Goal: Task Accomplishment & Management: Manage account settings

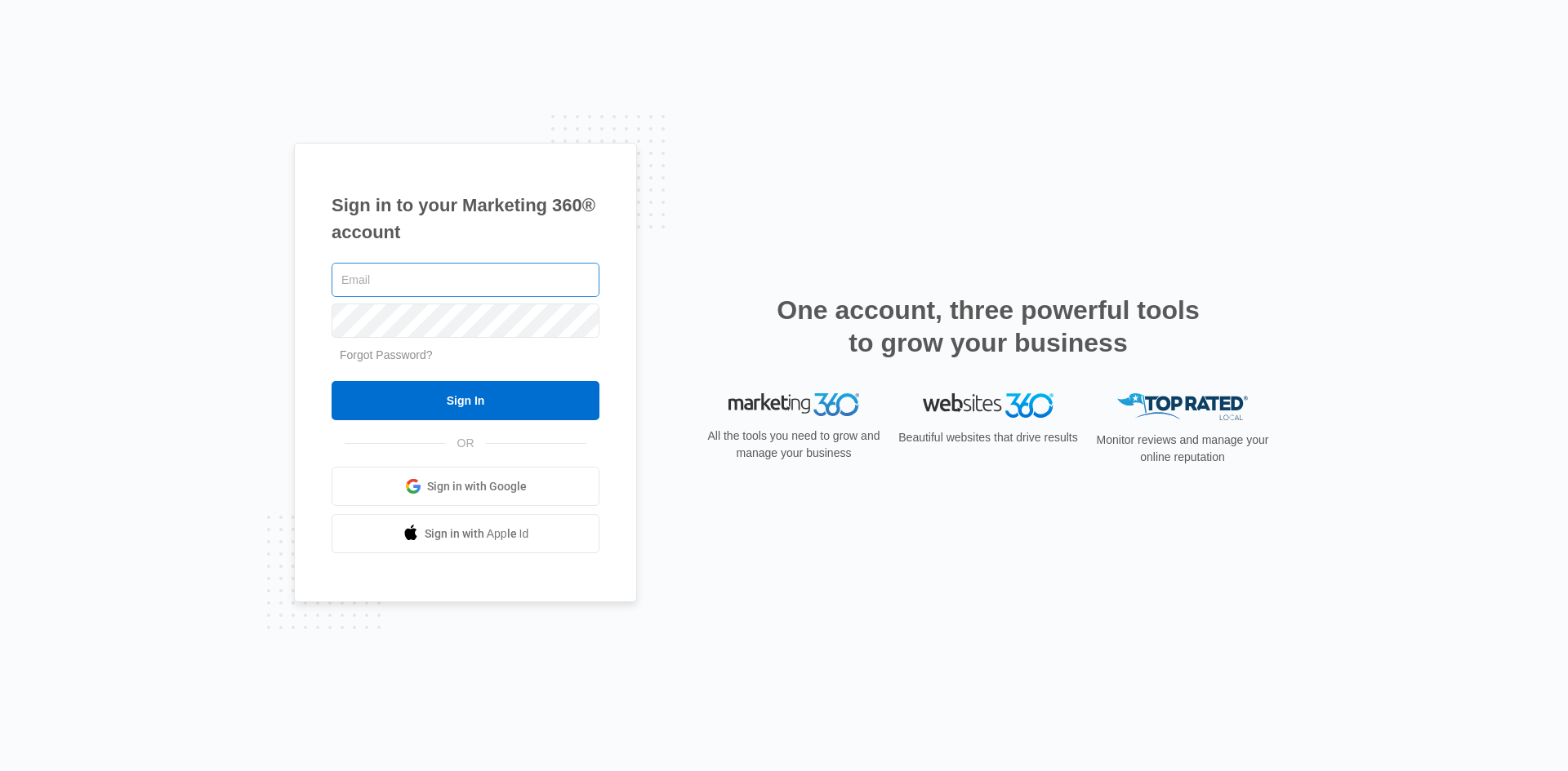
click at [426, 272] on input "text" at bounding box center [465, 280] width 268 height 34
type input "[PERSON_NAME][EMAIL_ADDRESS][DOMAIN_NAME]"
click at [480, 406] on input "Sign In" at bounding box center [465, 401] width 268 height 39
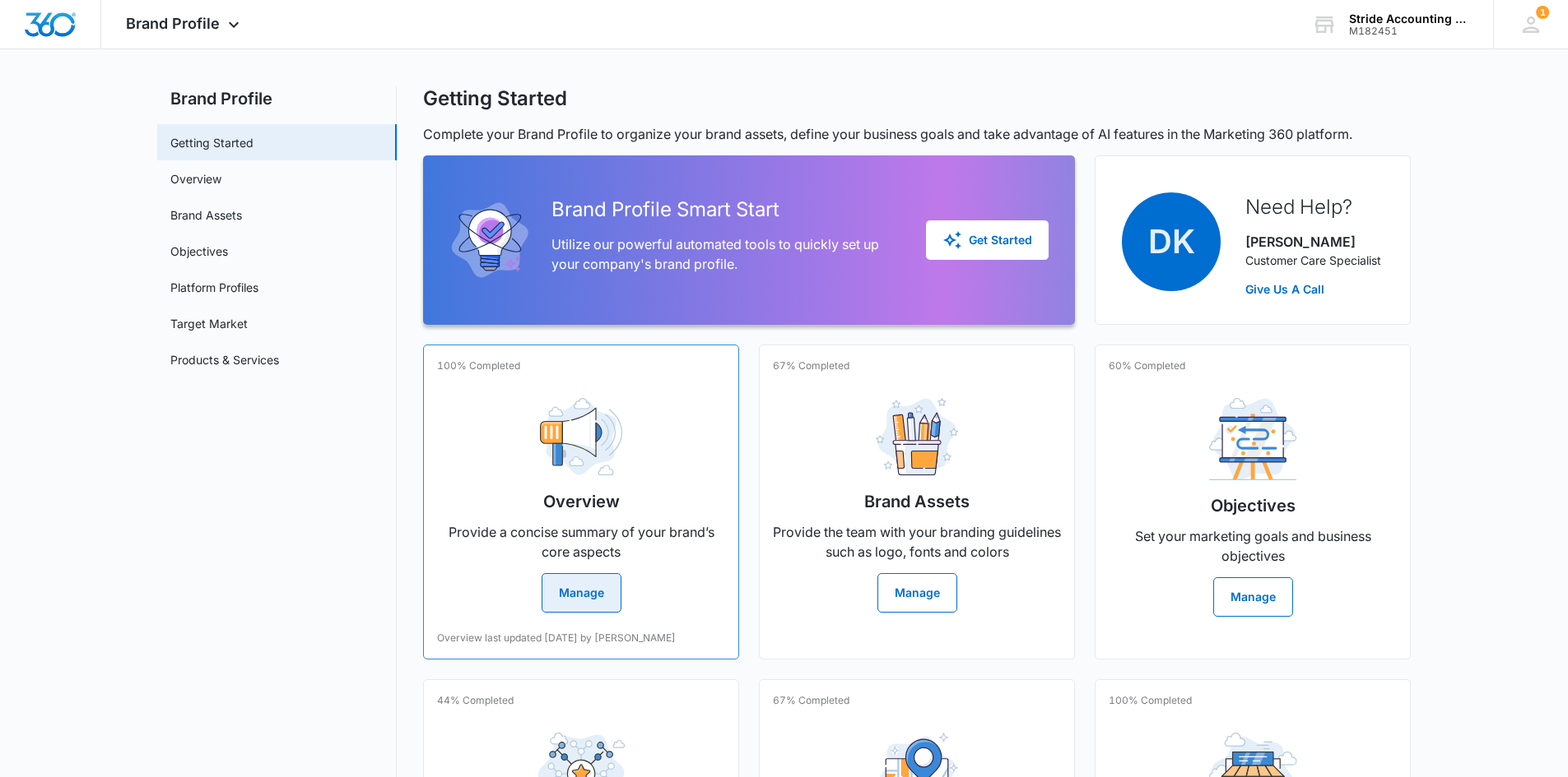
scroll to position [17, 0]
click at [1442, 20] on div "Stride Accounting Solutions" at bounding box center [1409, 19] width 120 height 13
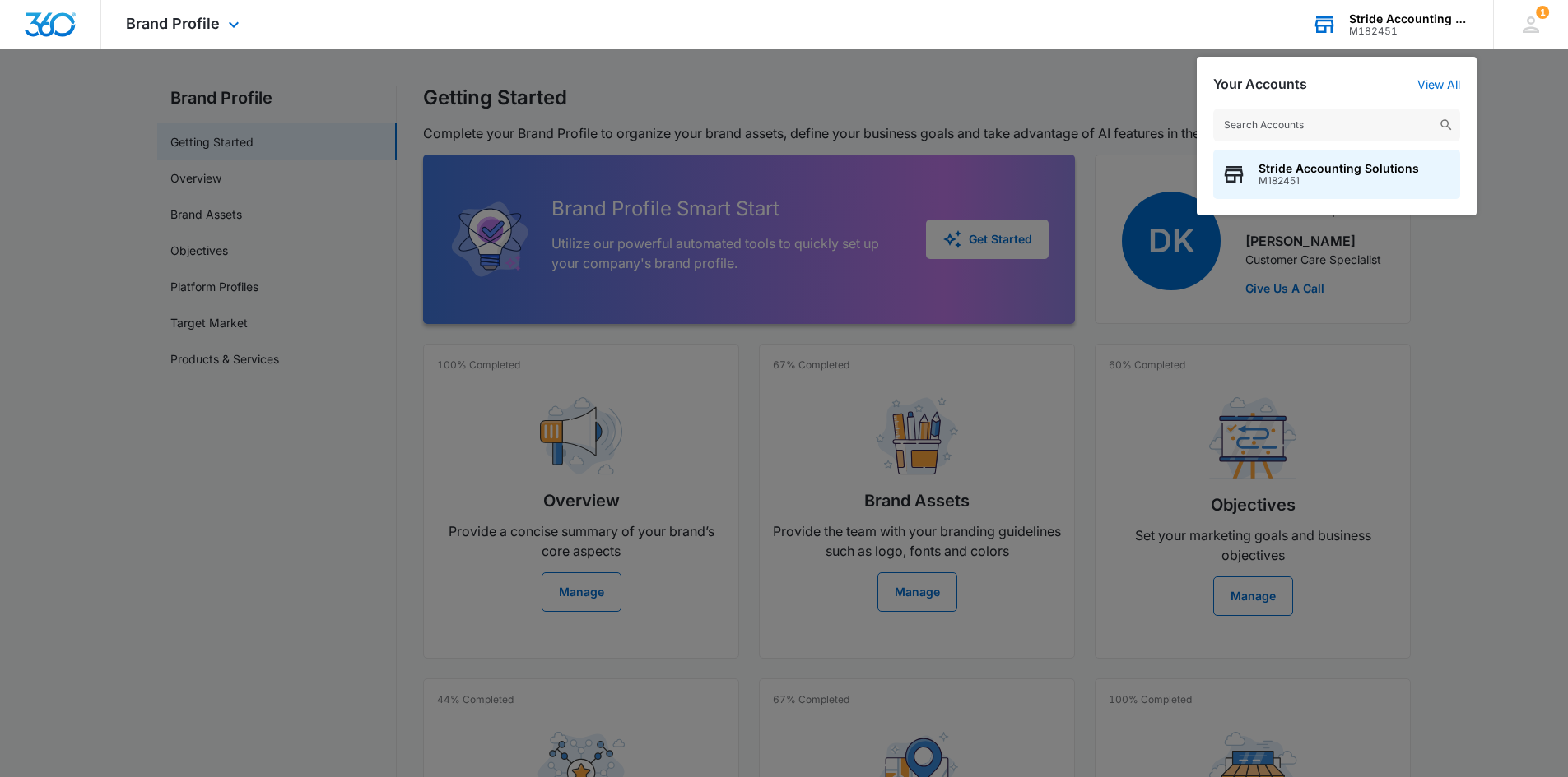
click at [1379, 125] on input "text" at bounding box center [1336, 125] width 247 height 33
click at [1495, 124] on div at bounding box center [784, 388] width 1568 height 777
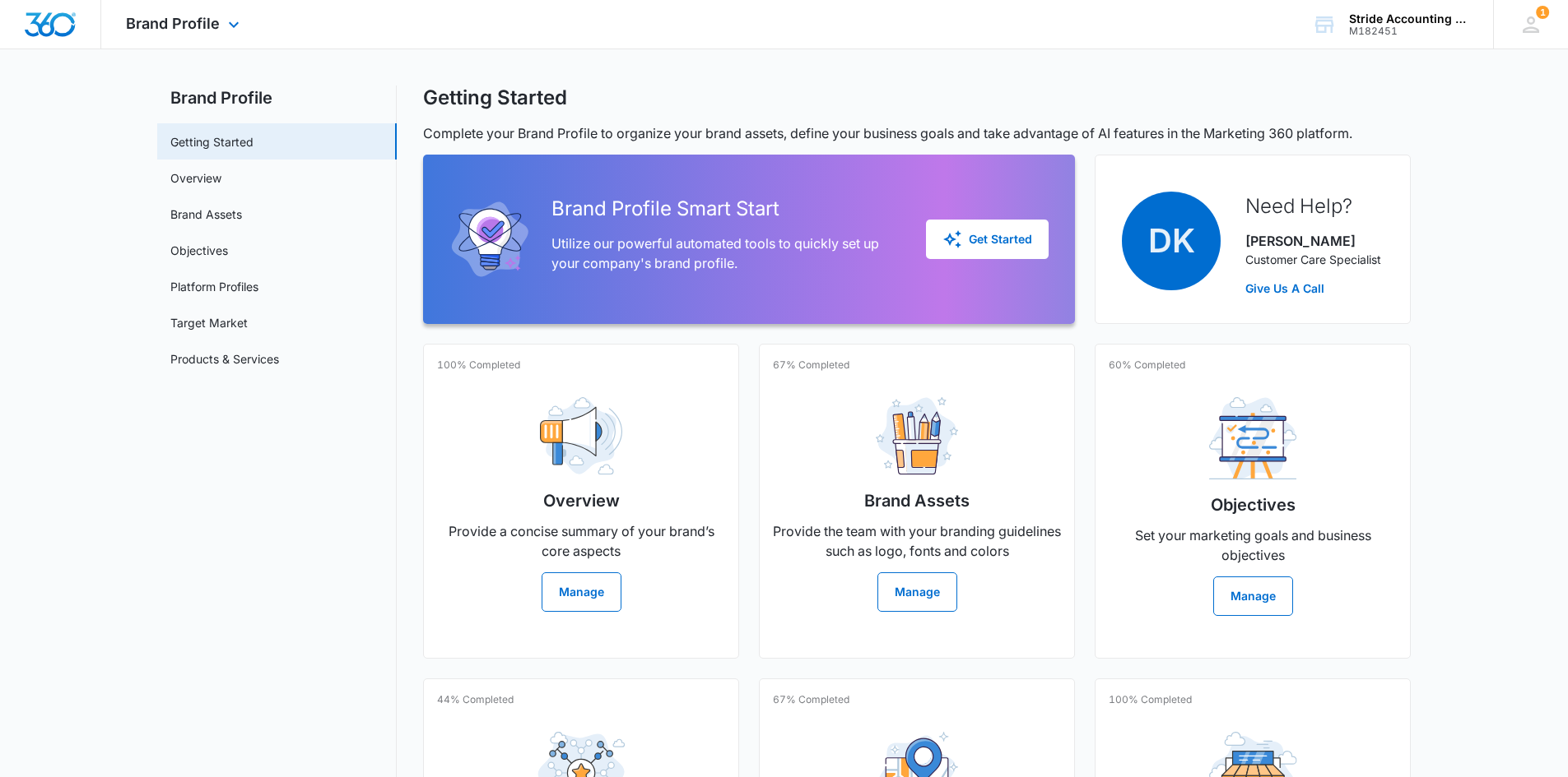
click at [70, 30] on img "Dashboard" at bounding box center [50, 25] width 53 height 25
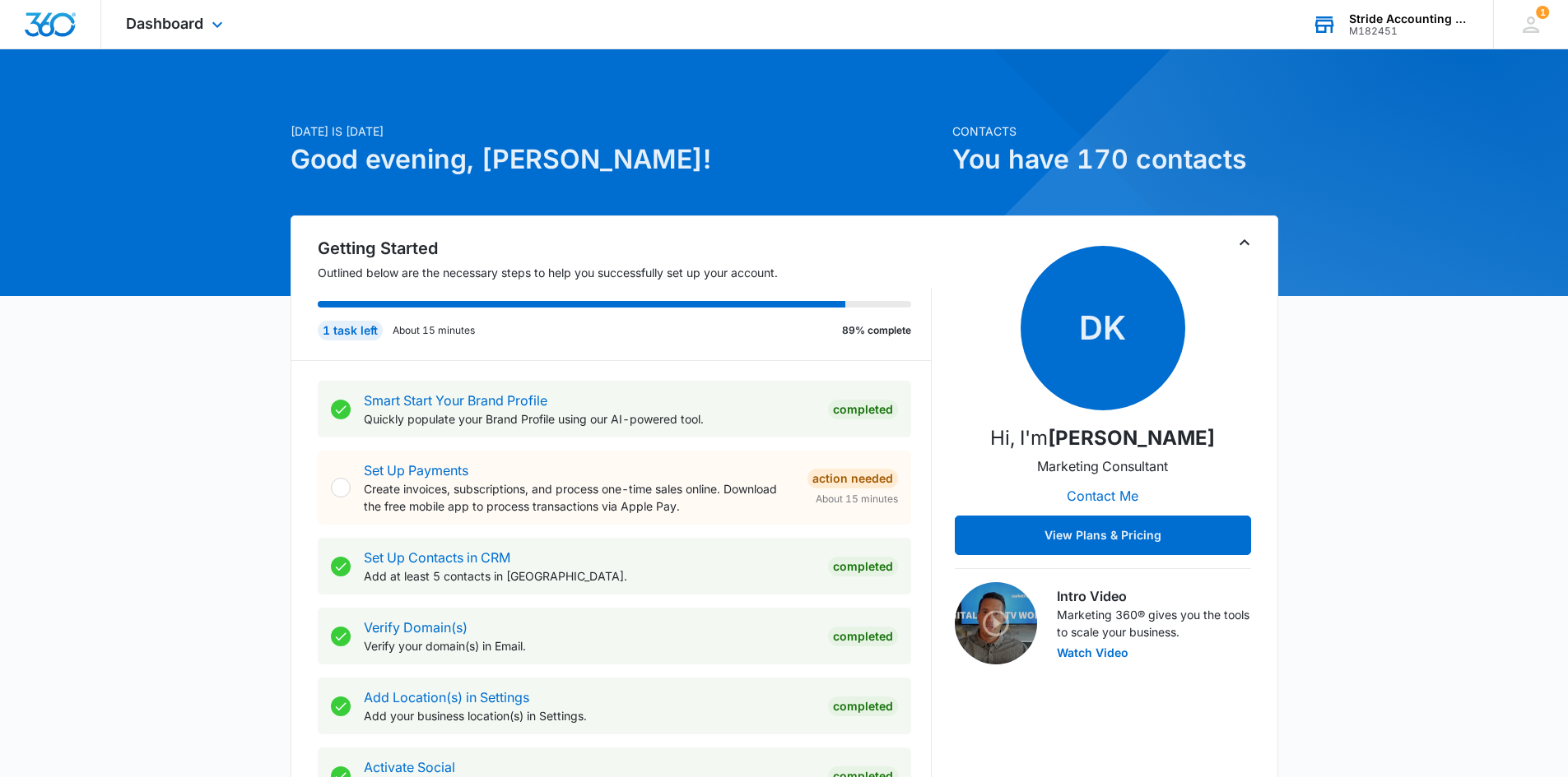
click at [1480, 21] on div "Stride Accounting Solutions M182451 Your Accounts View All" at bounding box center [1389, 24] width 206 height 49
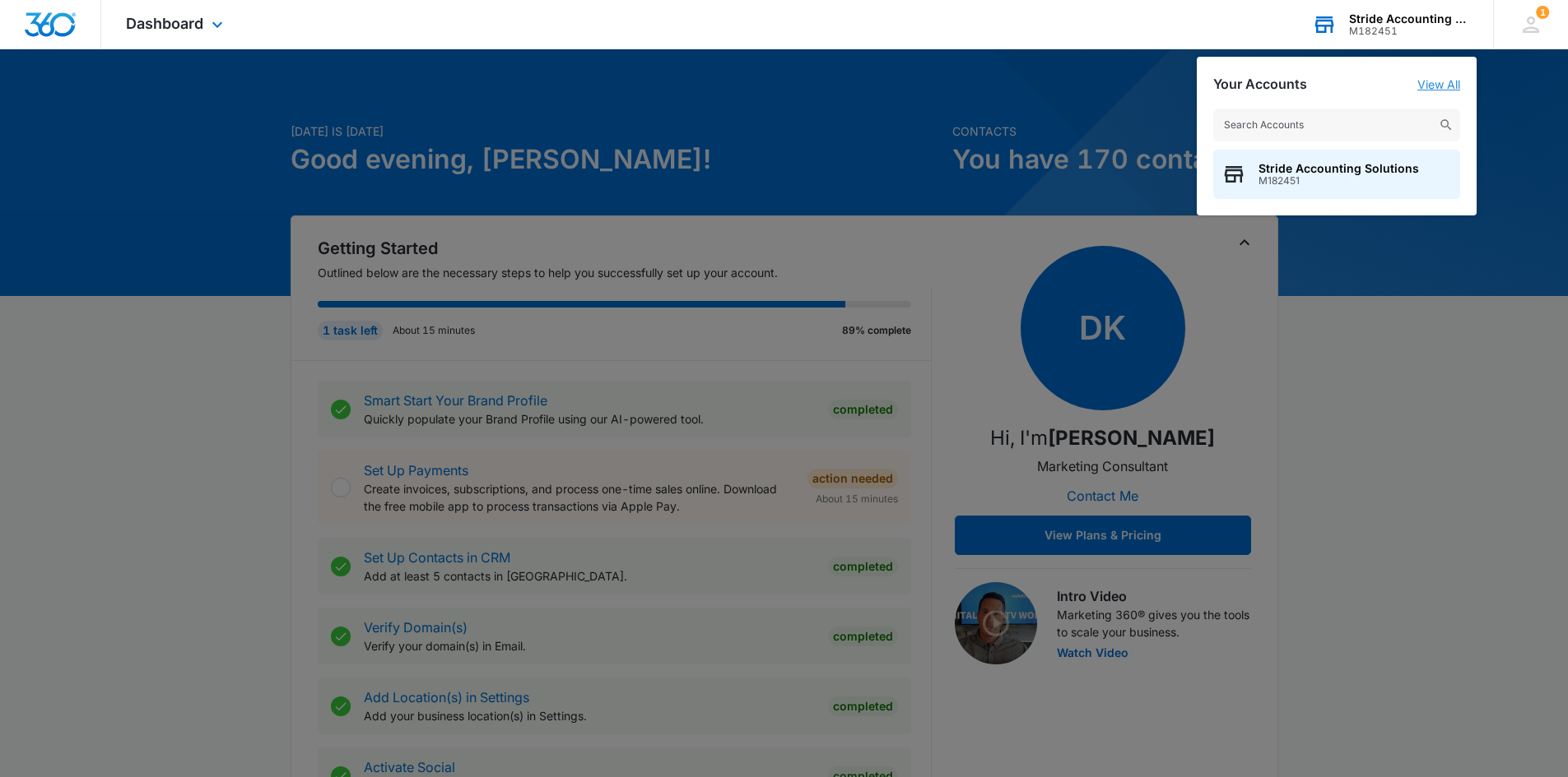
click at [1441, 87] on link "View All" at bounding box center [1438, 84] width 42 height 14
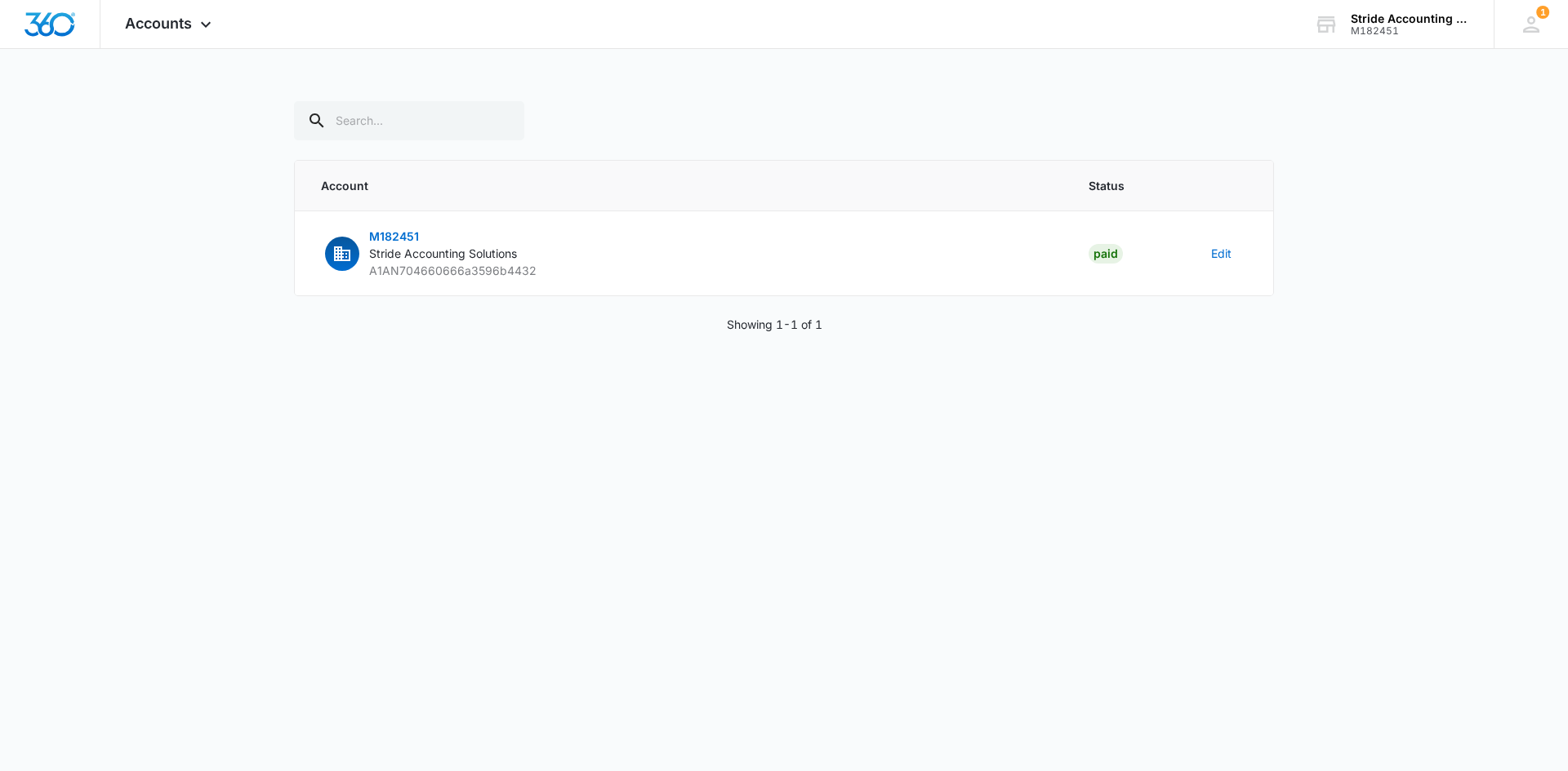
click at [770, 325] on p "Showing 1-1 of 1" at bounding box center [774, 325] width 96 height 18
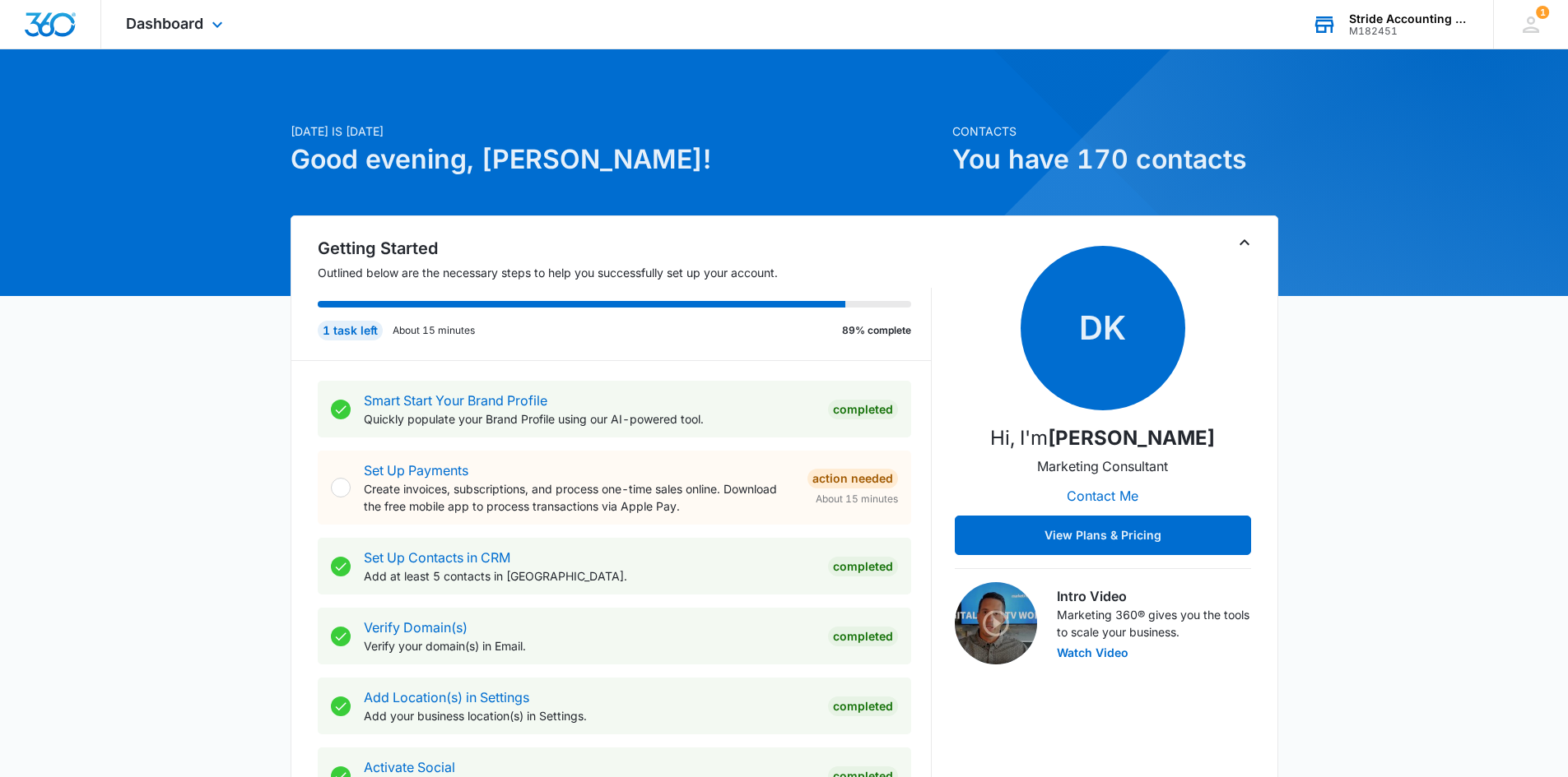
click at [1418, 30] on div "M182451" at bounding box center [1409, 31] width 120 height 11
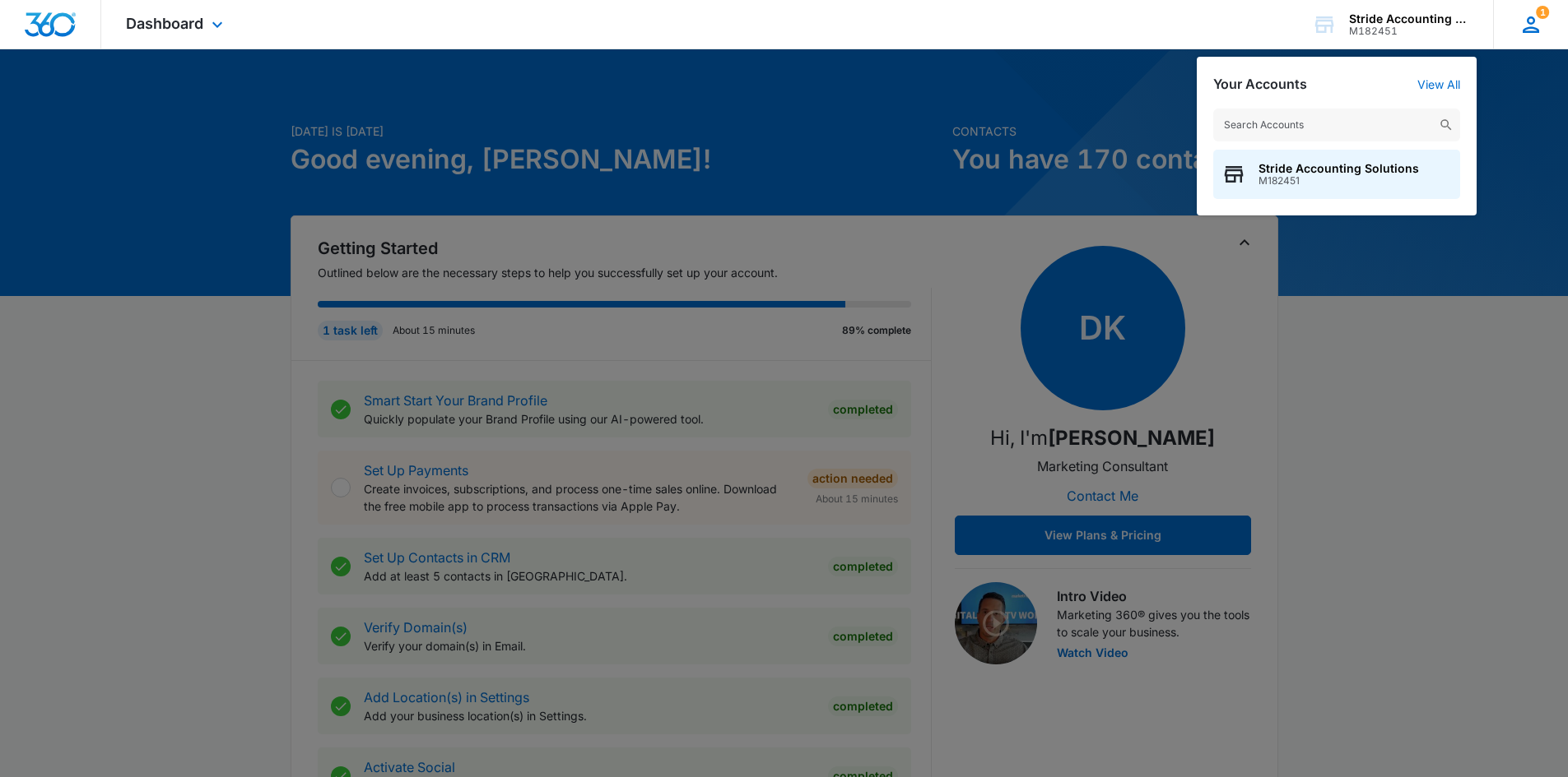
click at [1535, 27] on icon at bounding box center [1531, 25] width 17 height 17
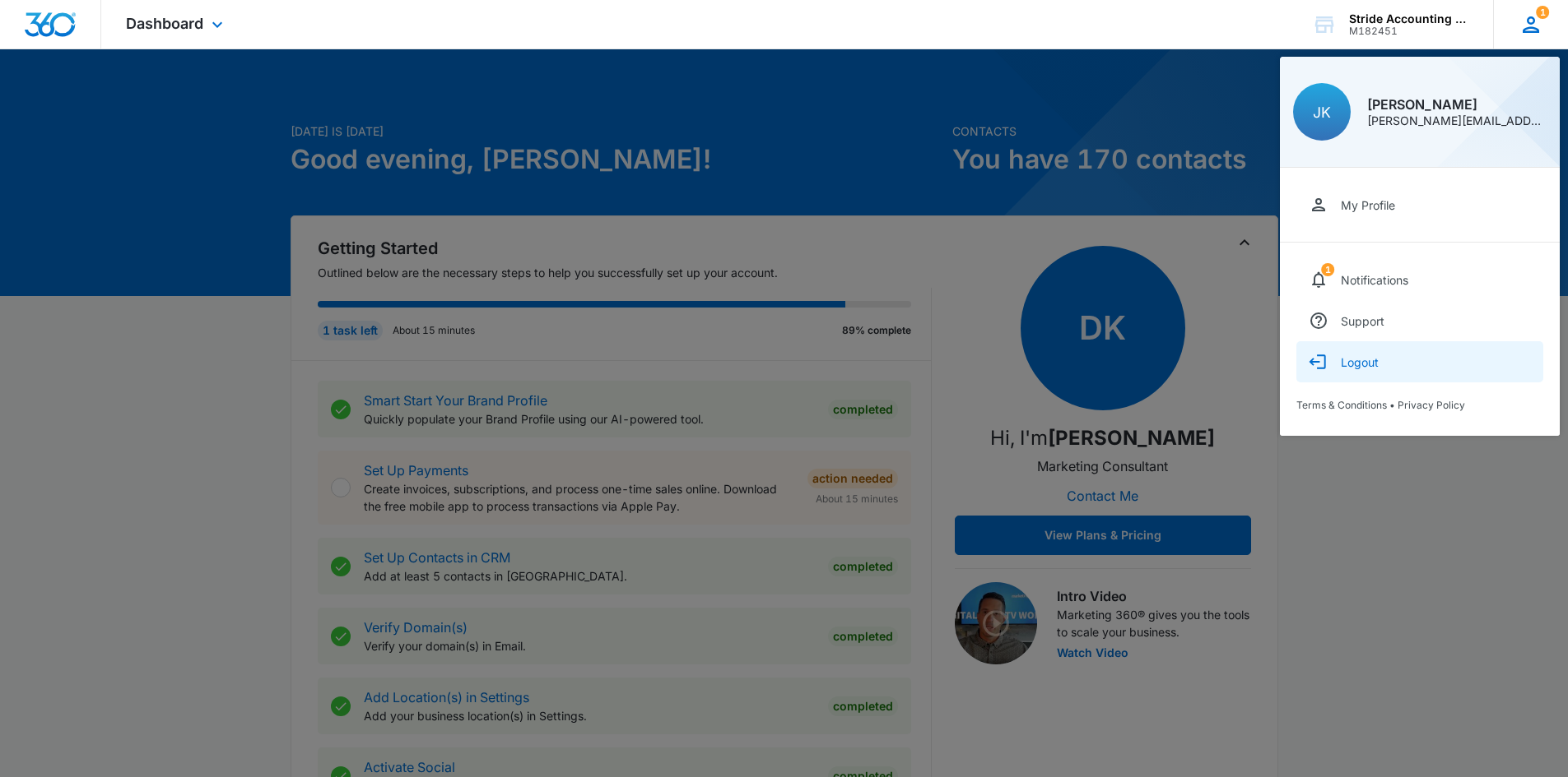
click at [1362, 362] on div "Logout" at bounding box center [1359, 362] width 38 height 14
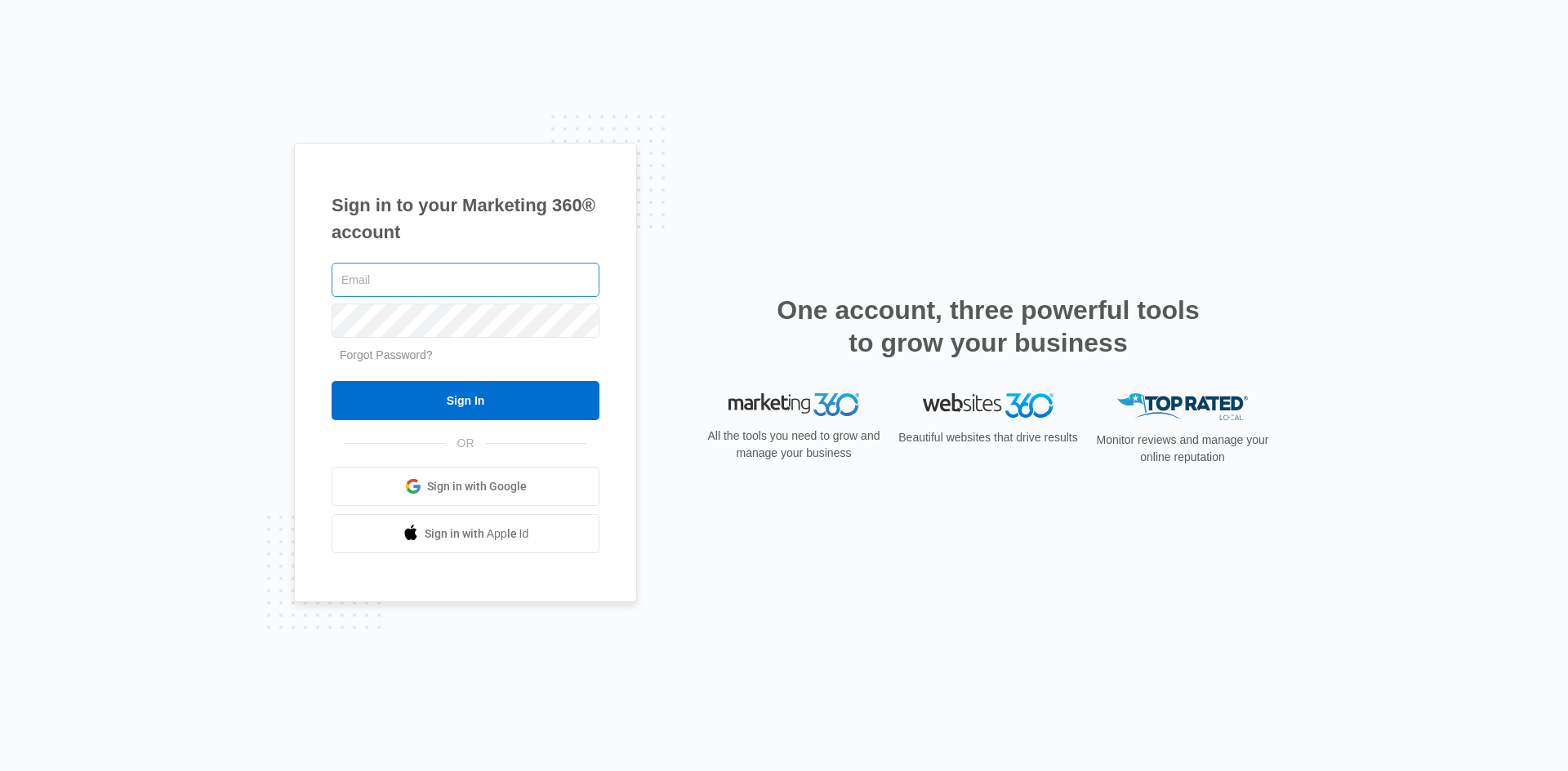
click at [406, 282] on input "text" at bounding box center [465, 280] width 268 height 34
click at [386, 354] on link "Forgot Password?" at bounding box center [386, 354] width 93 height 13
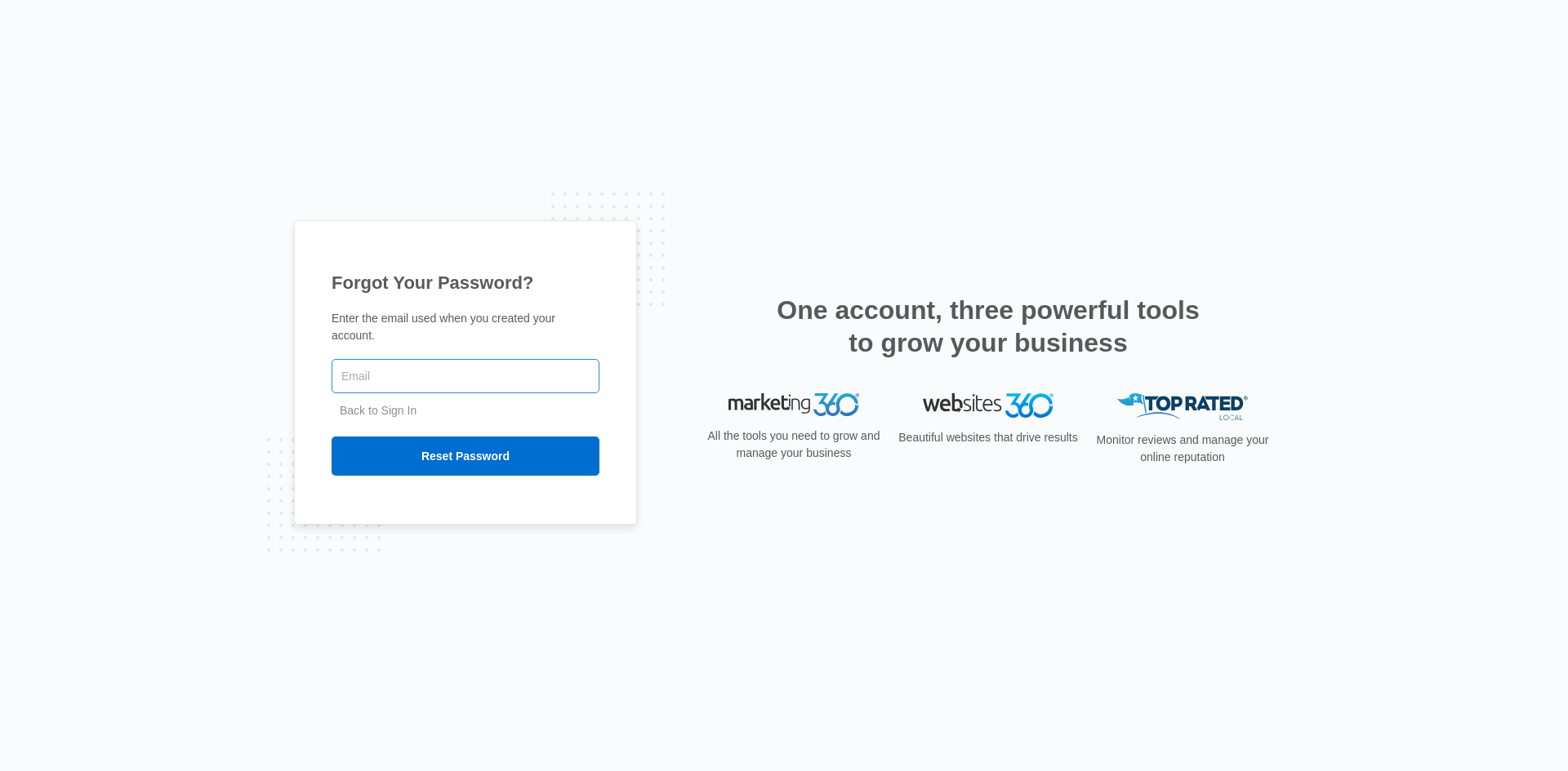
click at [414, 367] on input "text" at bounding box center [465, 375] width 268 height 34
click at [115, 145] on div "Forgot Your Password? Enter the email used when you created your account. Back …" at bounding box center [784, 385] width 1568 height 771
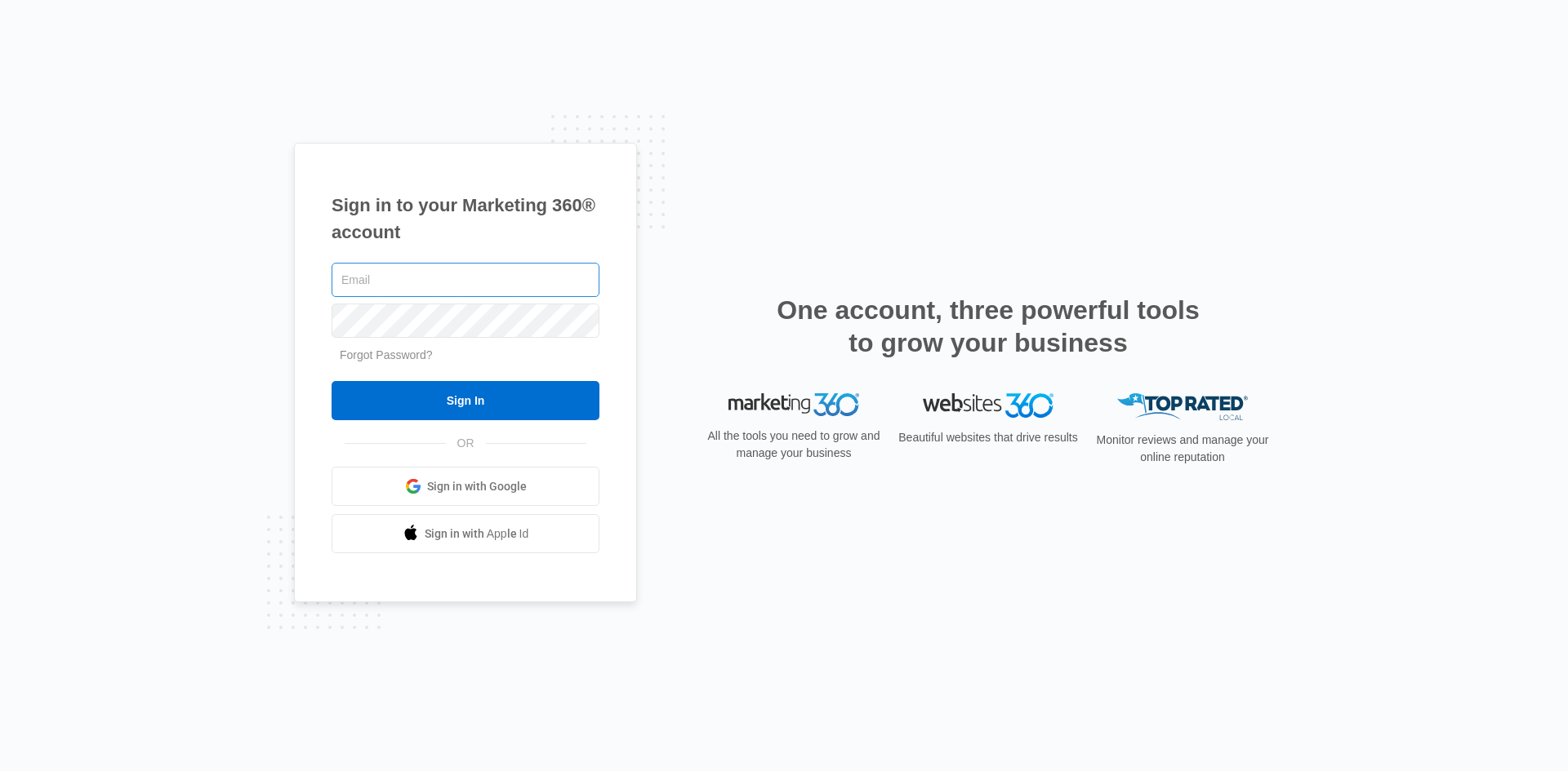
click at [386, 275] on input "text" at bounding box center [465, 280] width 268 height 34
type input "[PERSON_NAME][EMAIL_ADDRESS][DOMAIN_NAME]"
click at [332, 382] on input "Sign In" at bounding box center [465, 401] width 268 height 39
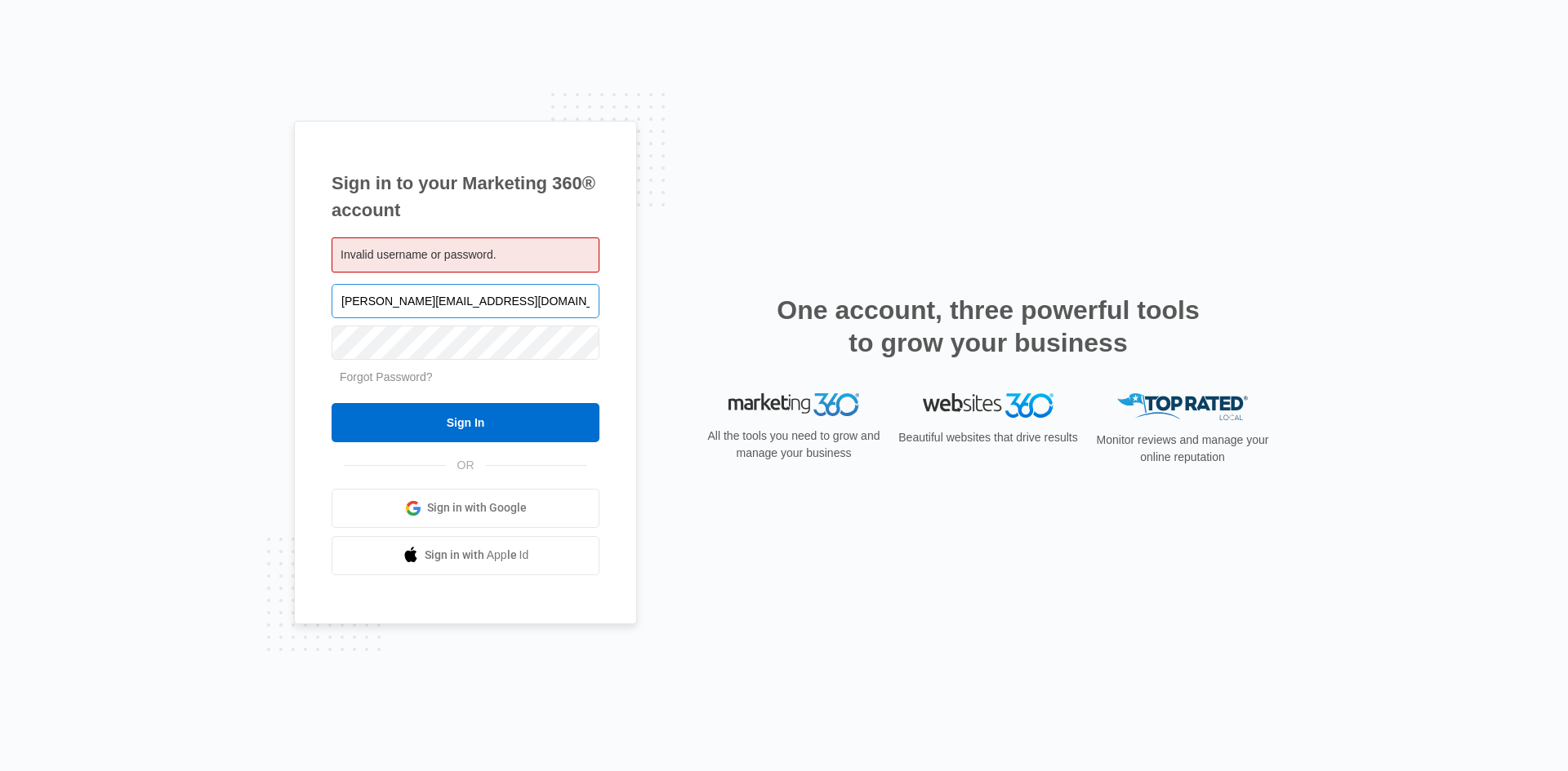
click at [506, 300] on input "[PERSON_NAME][EMAIL_ADDRESS][DOMAIN_NAME]" at bounding box center [465, 301] width 268 height 34
click at [411, 294] on input "[PERSON_NAME][EMAIL_ADDRESS][DOMAIN_NAME]" at bounding box center [465, 301] width 268 height 34
drag, startPoint x: 393, startPoint y: 295, endPoint x: 738, endPoint y: 303, distance: 345.1
click at [738, 303] on div "Sign in to your Marketing 360® account Invalid username or password. [PERSON_NA…" at bounding box center [784, 386] width 980 height 530
type input "[PERSON_NAME][EMAIL_ADDRESS][DOMAIN_NAME]"
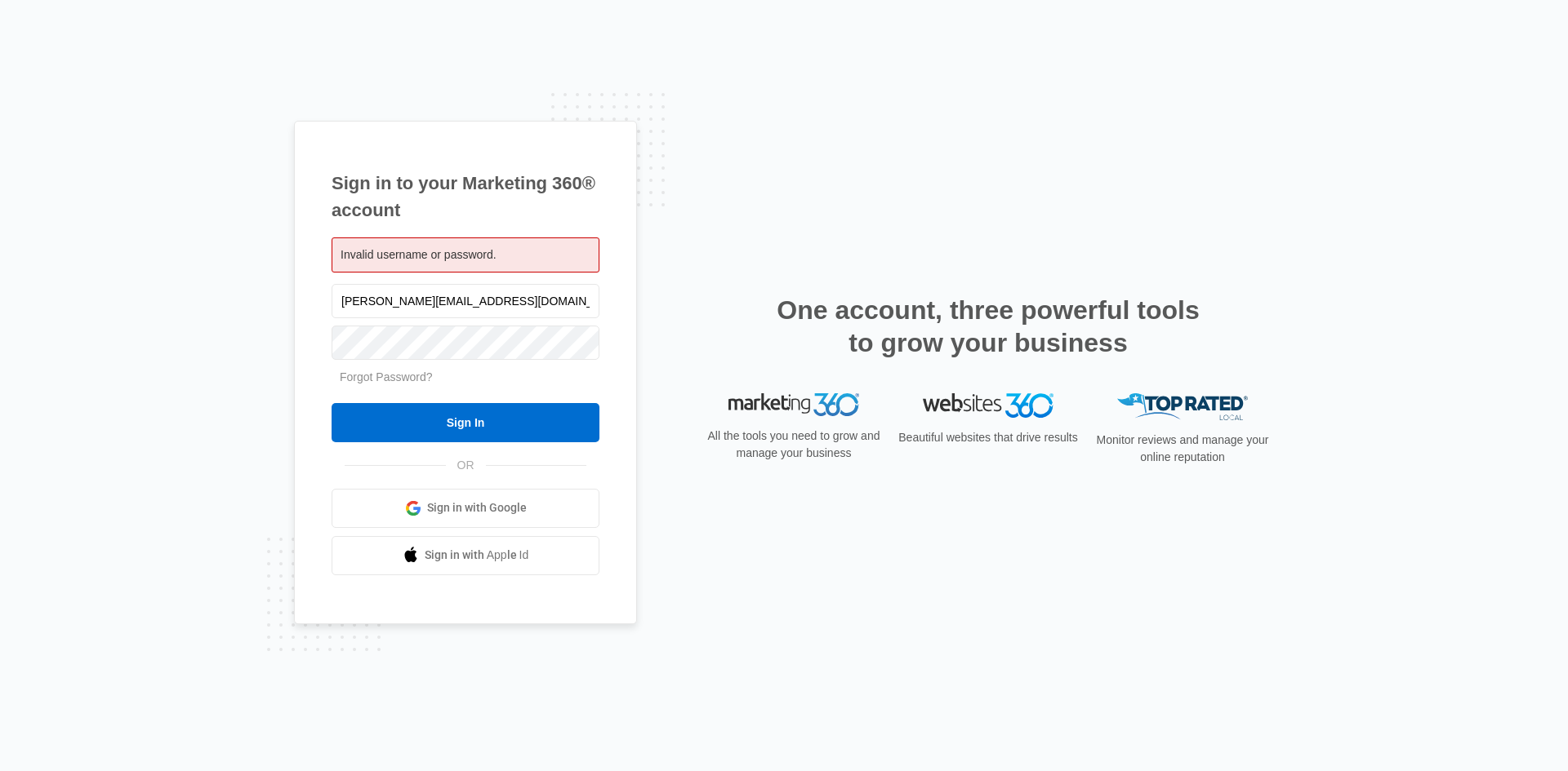
click at [332, 403] on input "Sign In" at bounding box center [465, 423] width 268 height 39
click at [390, 376] on link "Forgot Password?" at bounding box center [386, 376] width 93 height 13
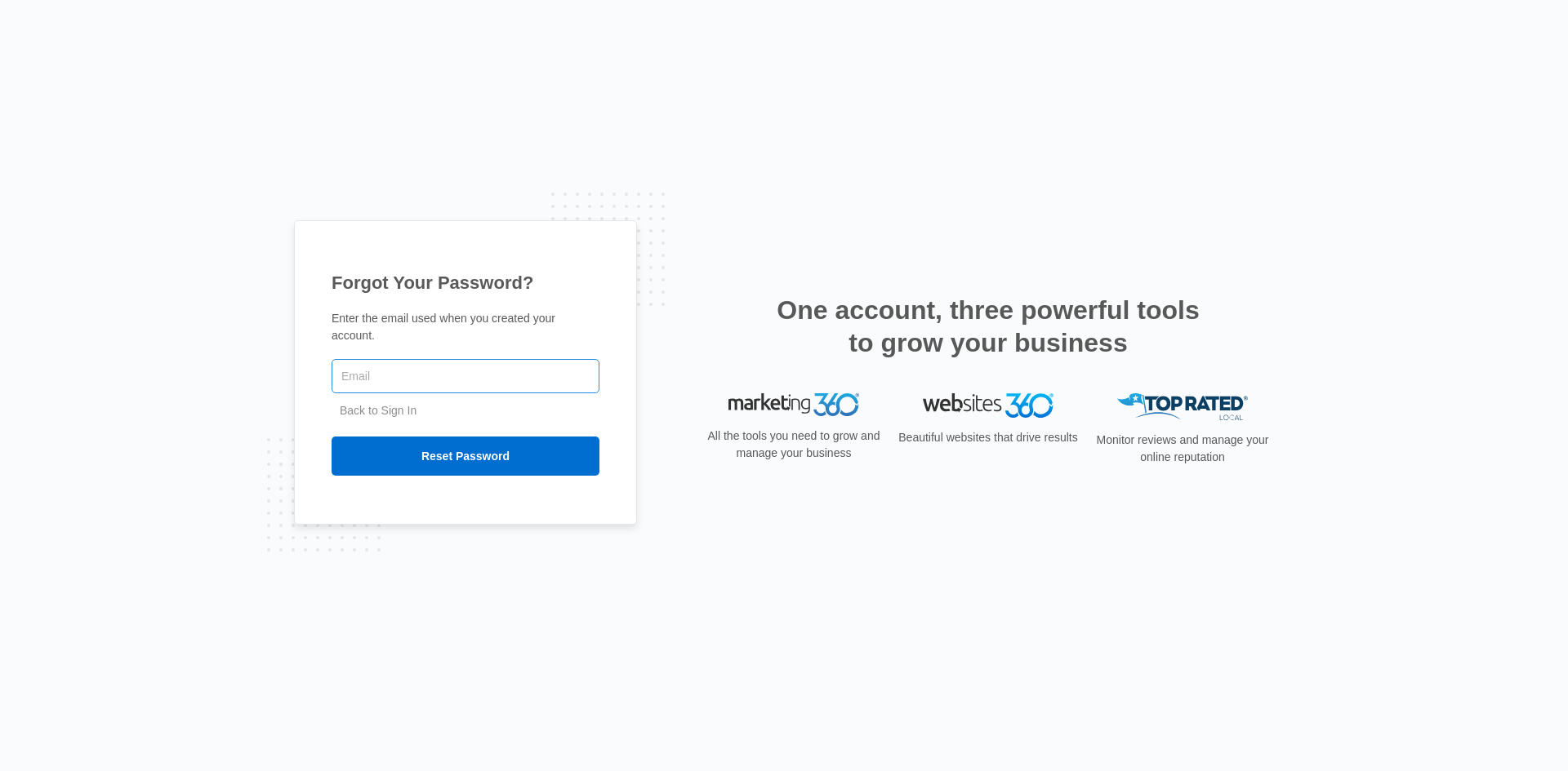
click at [416, 368] on input "text" at bounding box center [465, 375] width 268 height 34
type input "[PERSON_NAME][EMAIL_ADDRESS][DOMAIN_NAME]"
click at [332, 437] on input "Reset Password" at bounding box center [465, 456] width 268 height 39
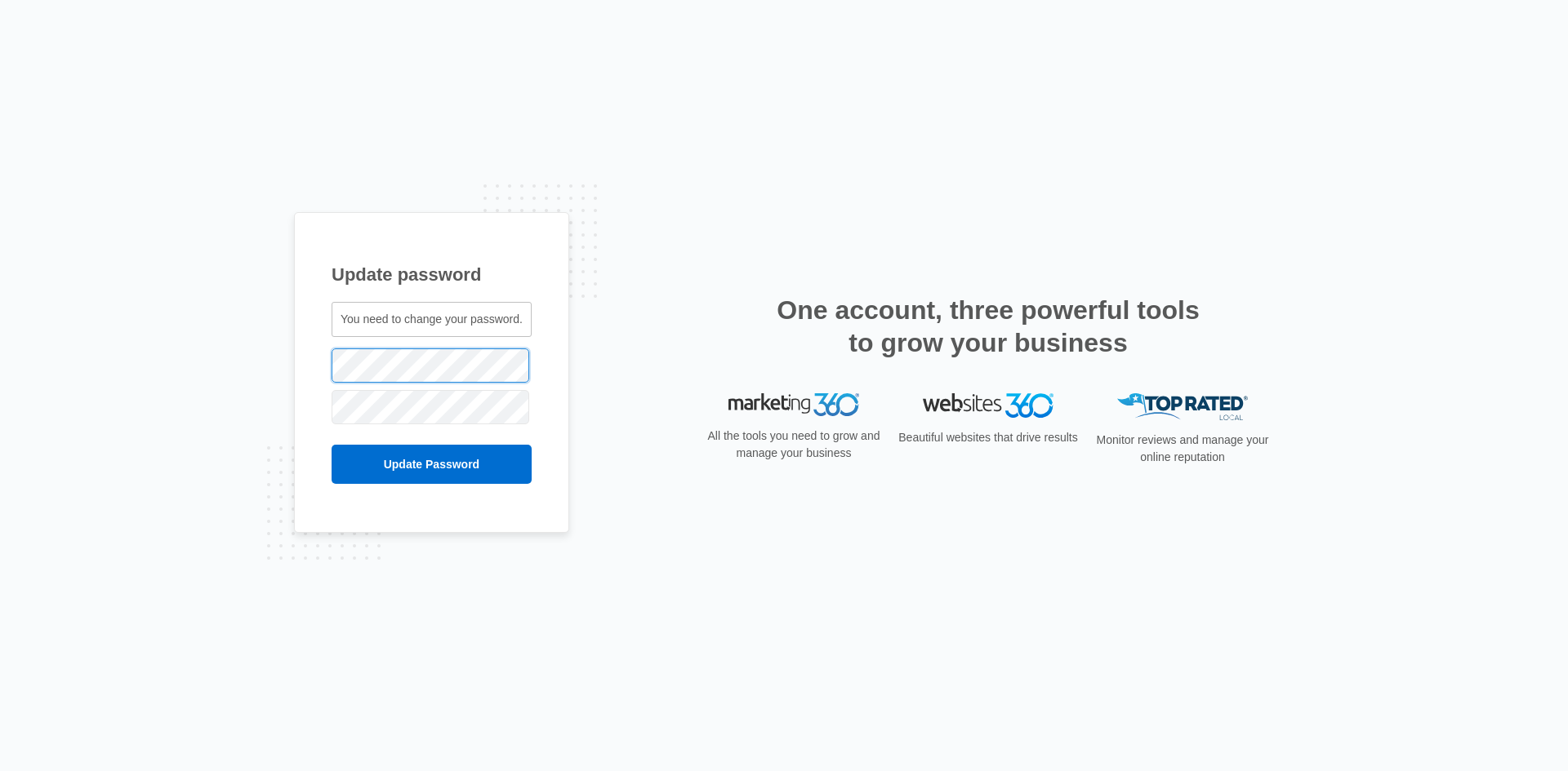
click at [53, 389] on div "Update password You need to change your password. jennifer@bkgconstructiongroup…" at bounding box center [784, 385] width 1568 height 771
click at [453, 461] on input "Update Password" at bounding box center [432, 464] width 200 height 39
